Goal: Find specific page/section: Find specific page/section

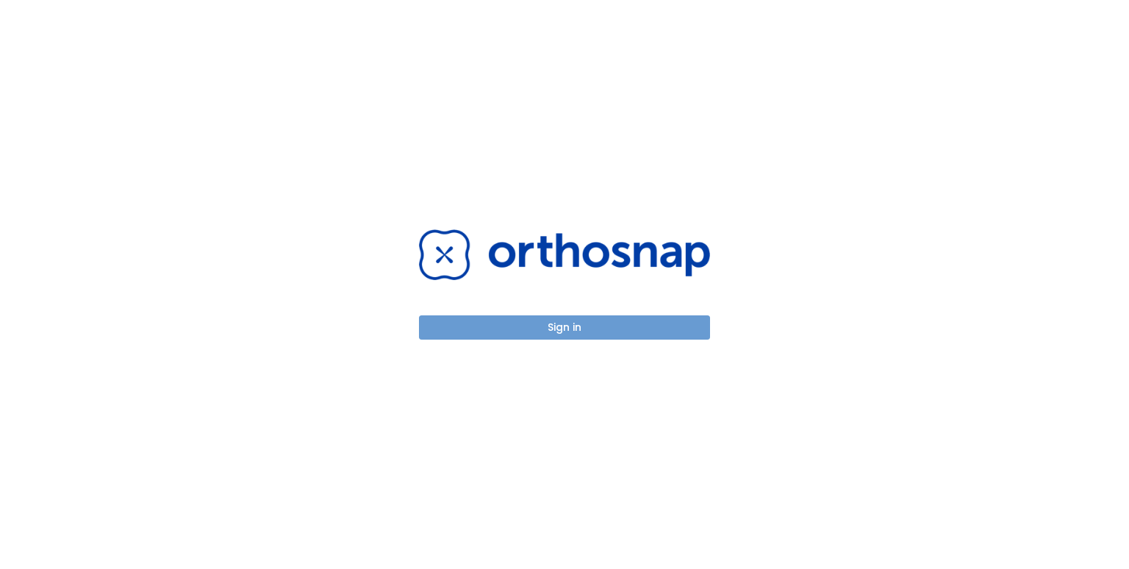
click at [574, 318] on button "Sign in" at bounding box center [564, 327] width 291 height 24
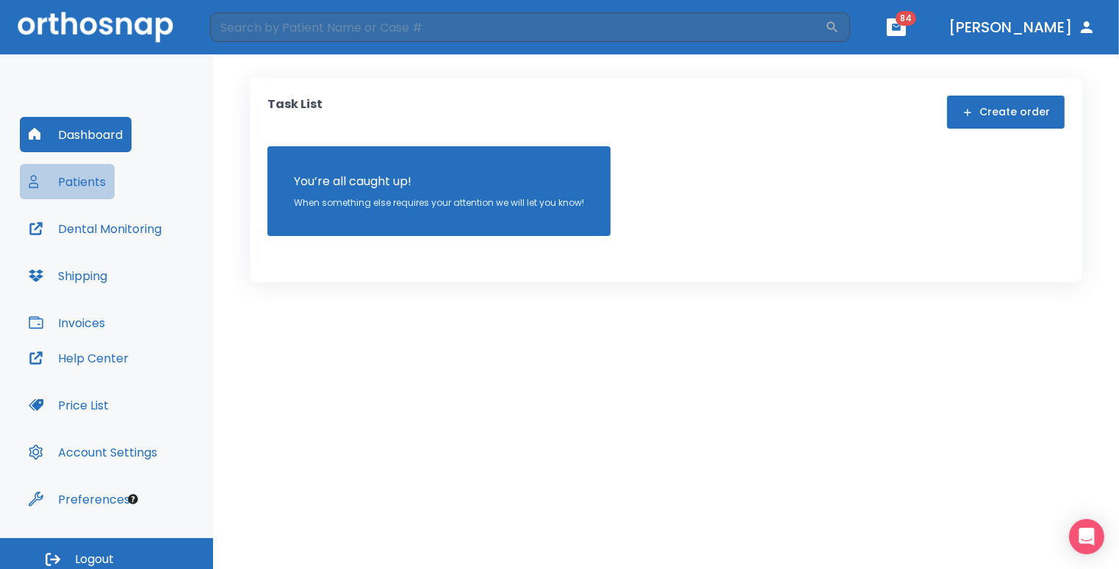
click at [79, 176] on button "Patients" at bounding box center [67, 181] width 95 height 35
